Goal: Transaction & Acquisition: Purchase product/service

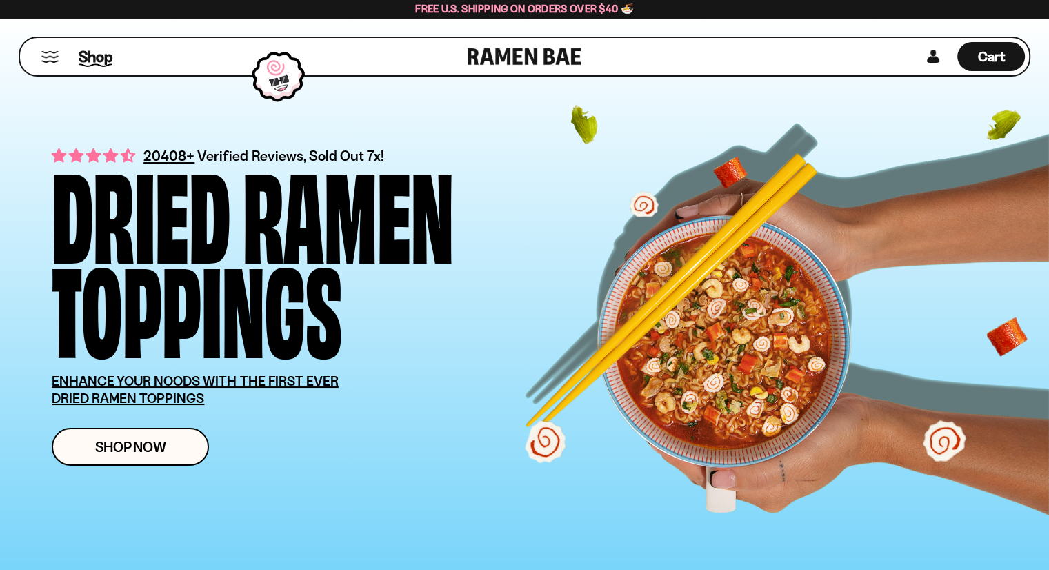
click at [101, 60] on span "Shop" at bounding box center [96, 56] width 34 height 21
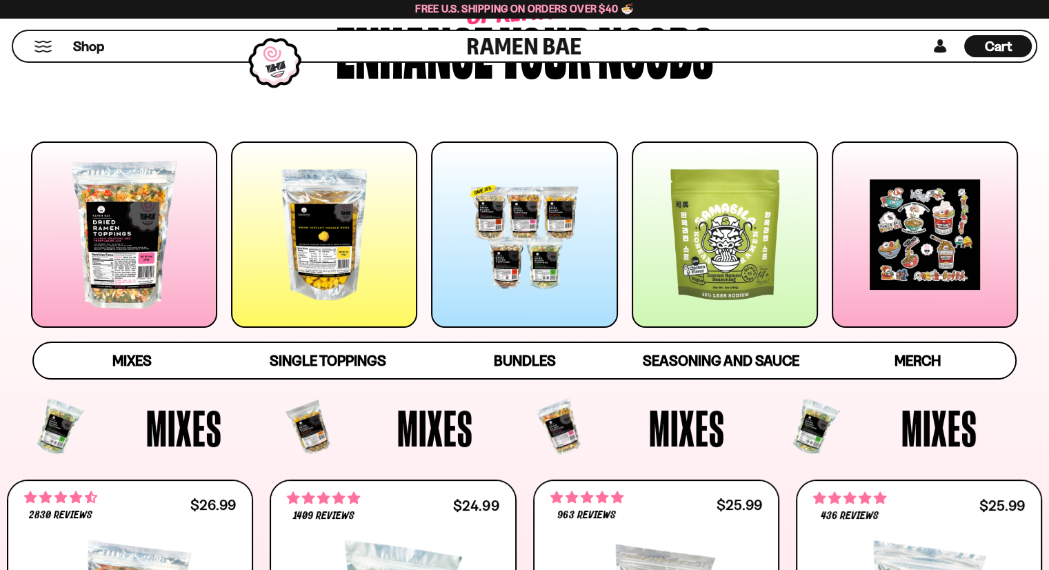
click at [325, 232] on div at bounding box center [324, 234] width 186 height 186
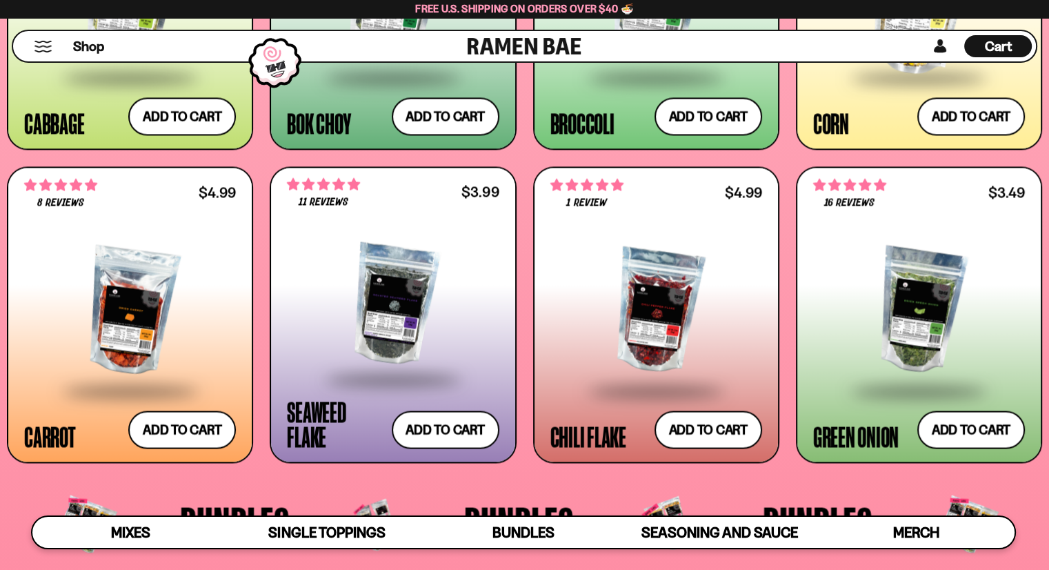
scroll to position [2569, 0]
